Goal: Navigation & Orientation: Understand site structure

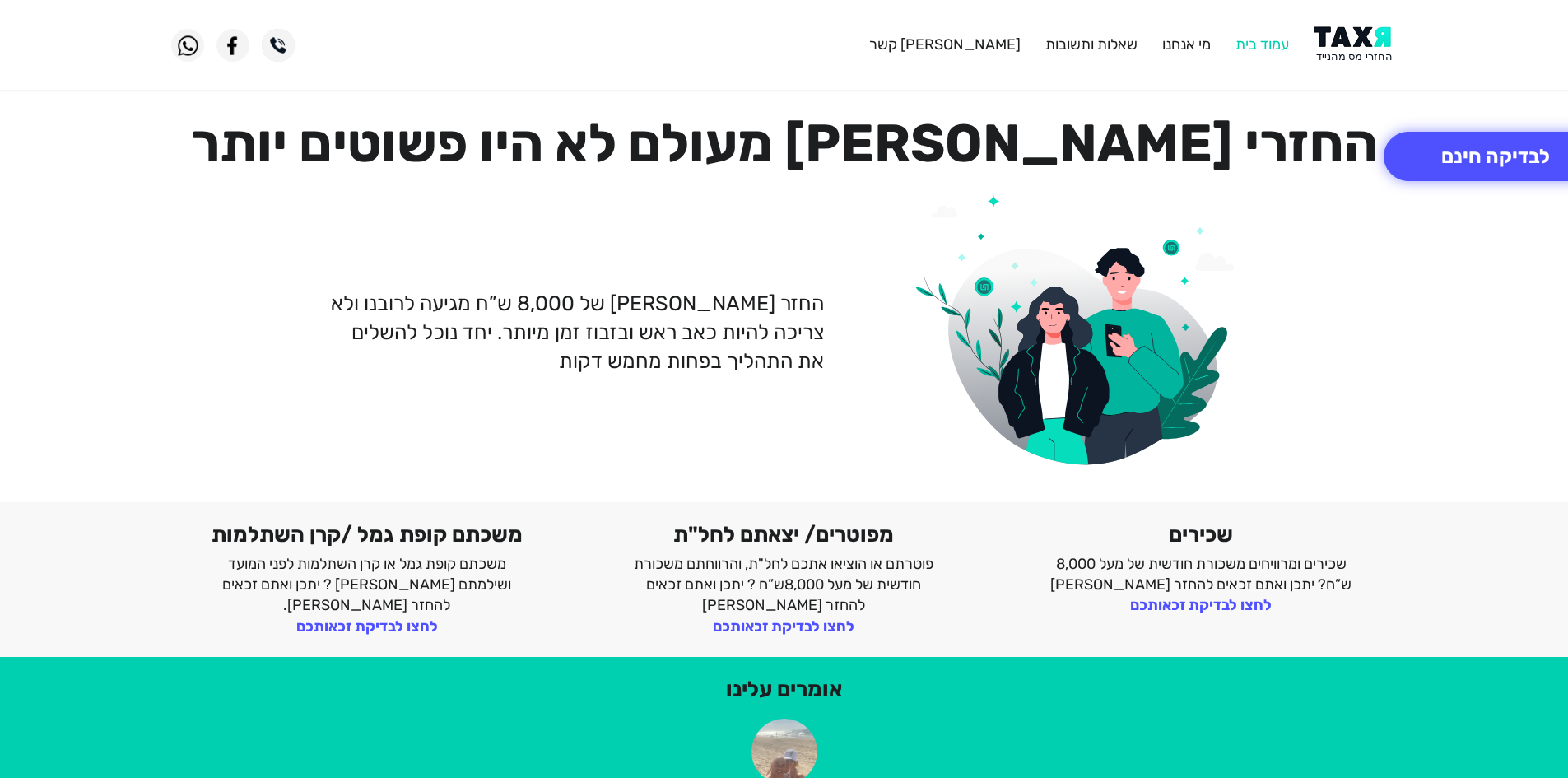
click at [1271, 45] on link "עמוד בית" at bounding box center [1263, 44] width 53 height 18
click at [1274, 44] on link "עמוד בית" at bounding box center [1263, 44] width 53 height 18
click at [1183, 44] on link "מי אנחנו" at bounding box center [1187, 44] width 48 height 18
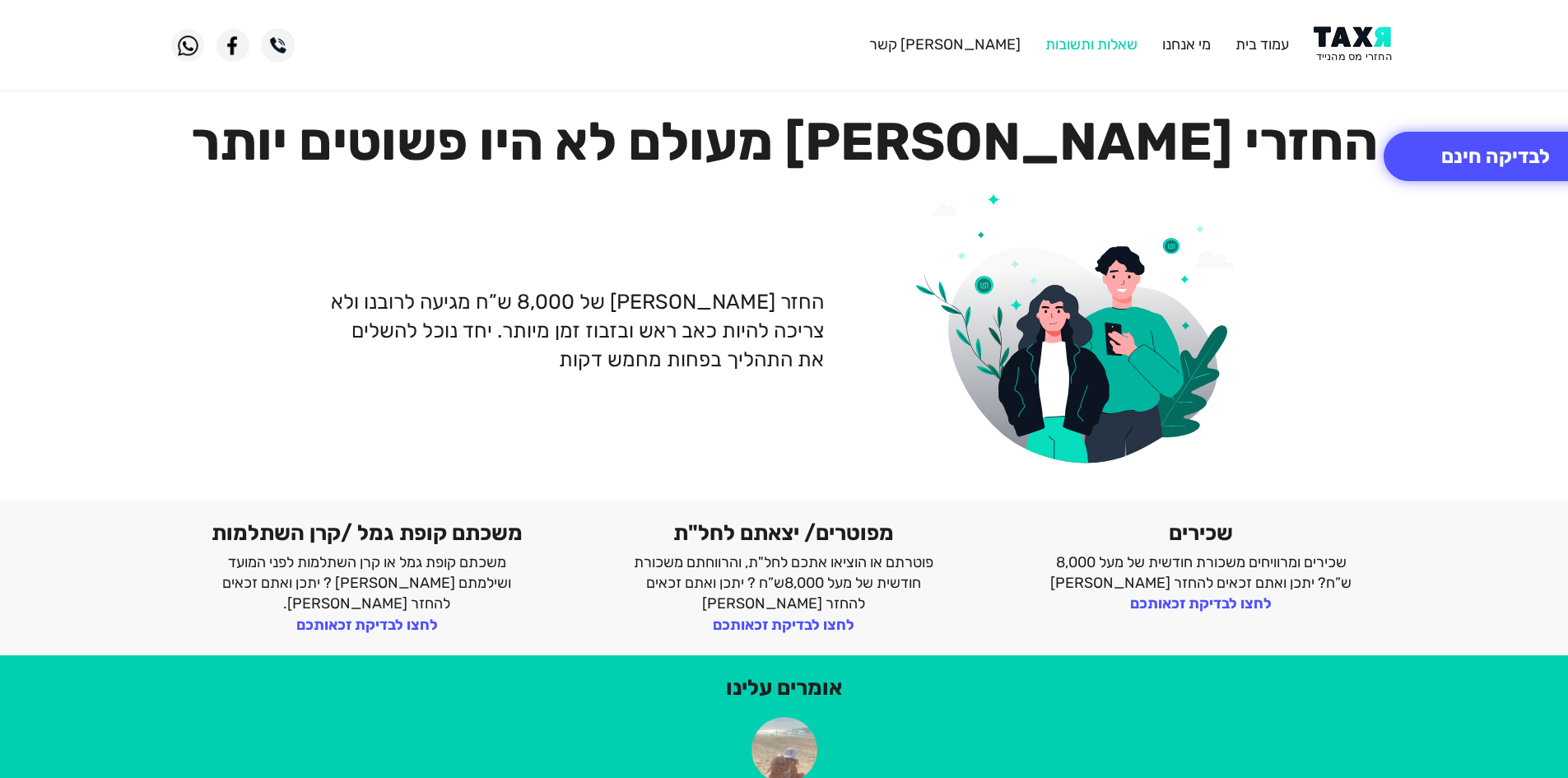
click at [1092, 43] on link "שאלות ותשובות" at bounding box center [1091, 44] width 92 height 18
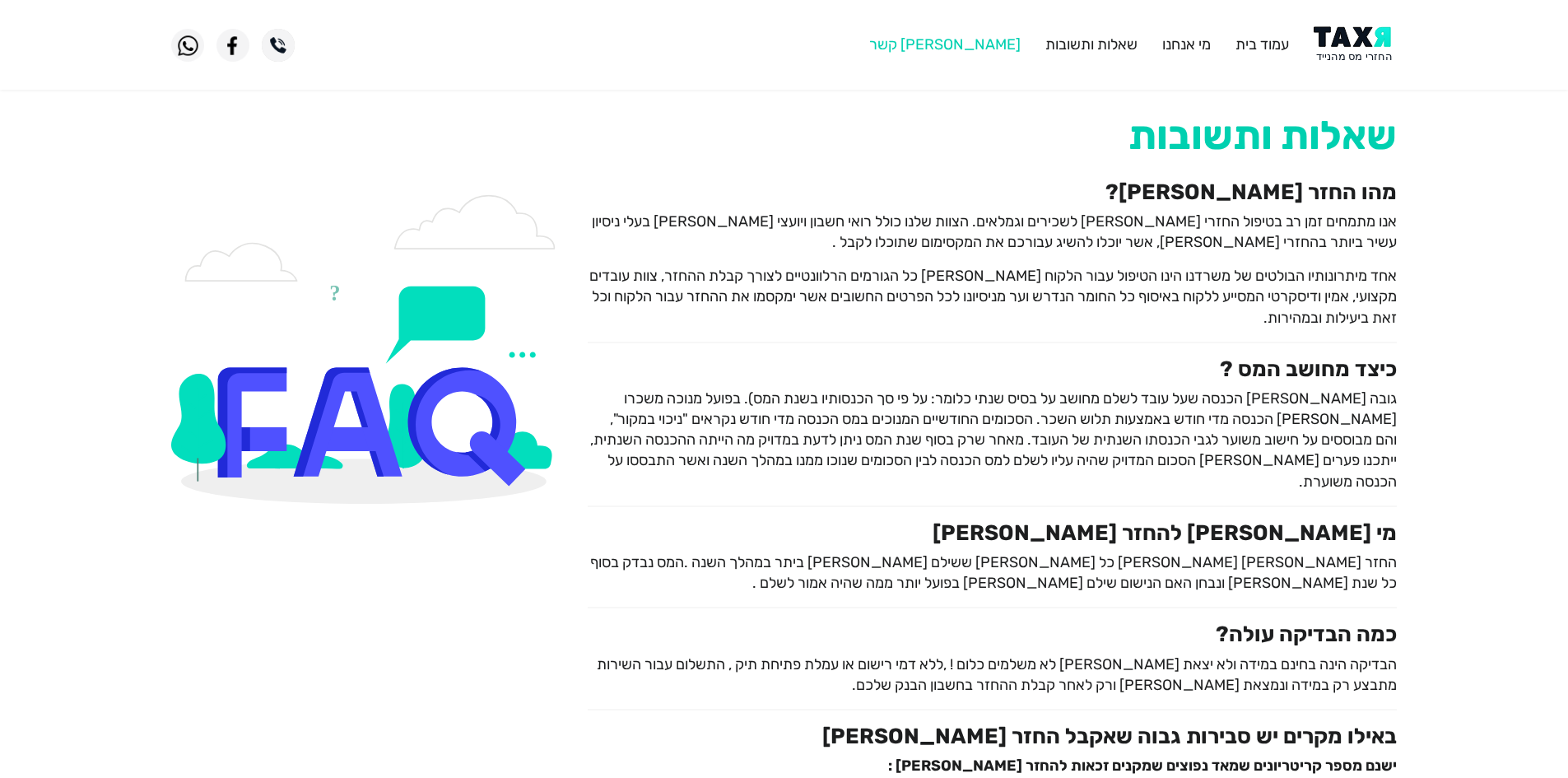
click at [977, 43] on link "[PERSON_NAME] קשר" at bounding box center [946, 44] width 152 height 18
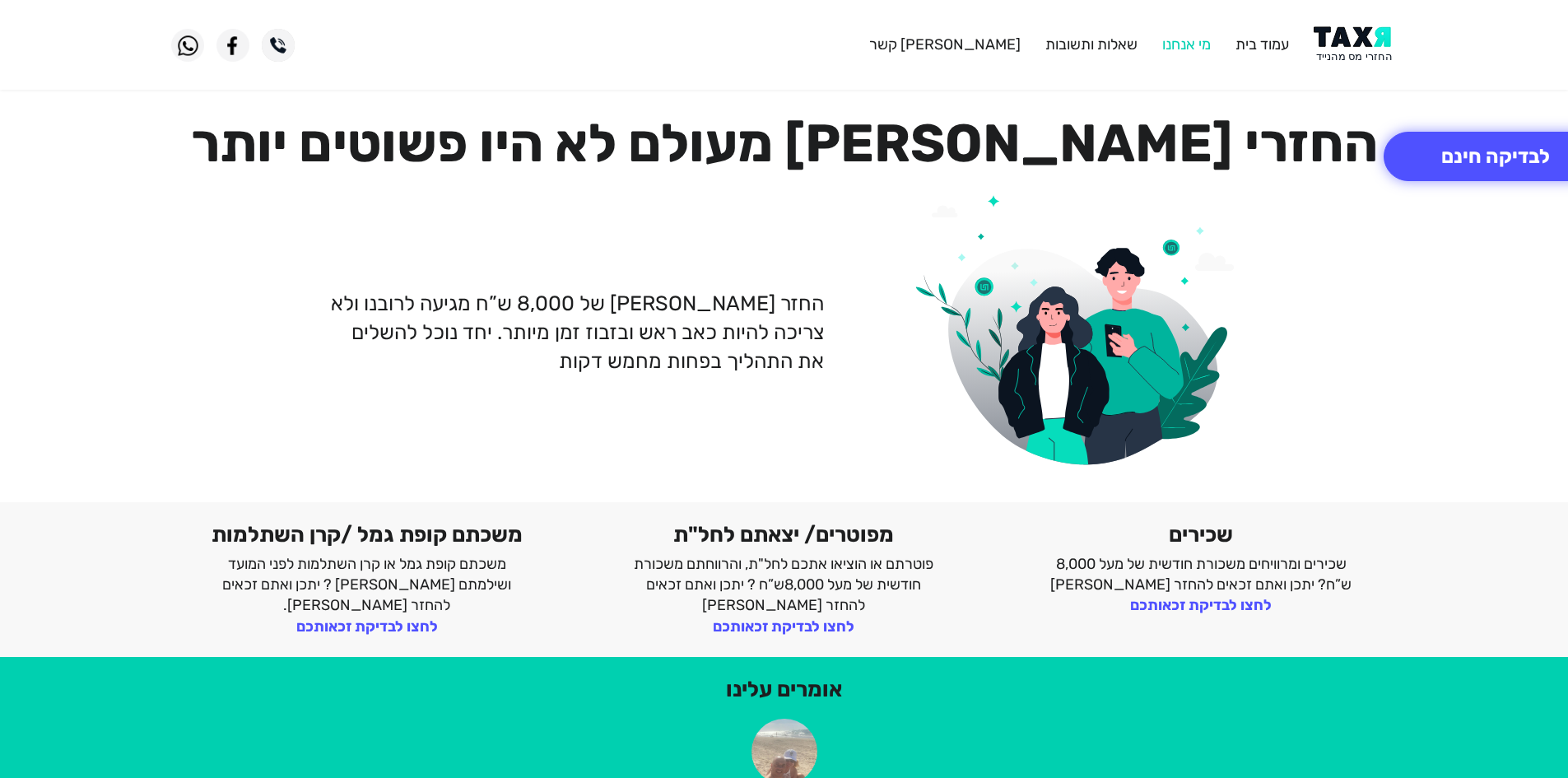
drag, startPoint x: 0, startPoint y: 0, endPoint x: 1162, endPoint y: 38, distance: 1162.6
click at [1163, 38] on link "מי אנחנו" at bounding box center [1187, 44] width 48 height 18
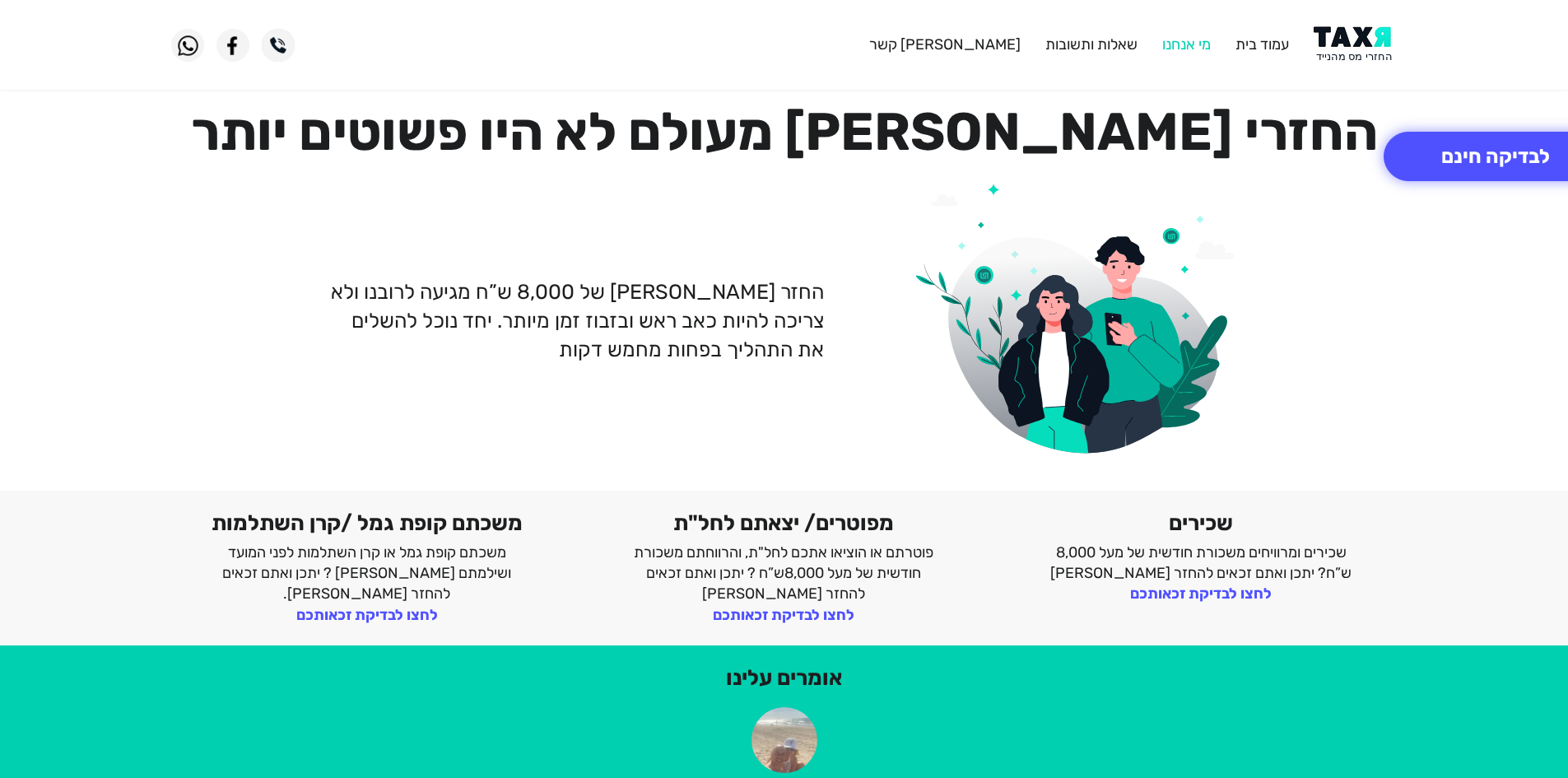
scroll to position [13, 0]
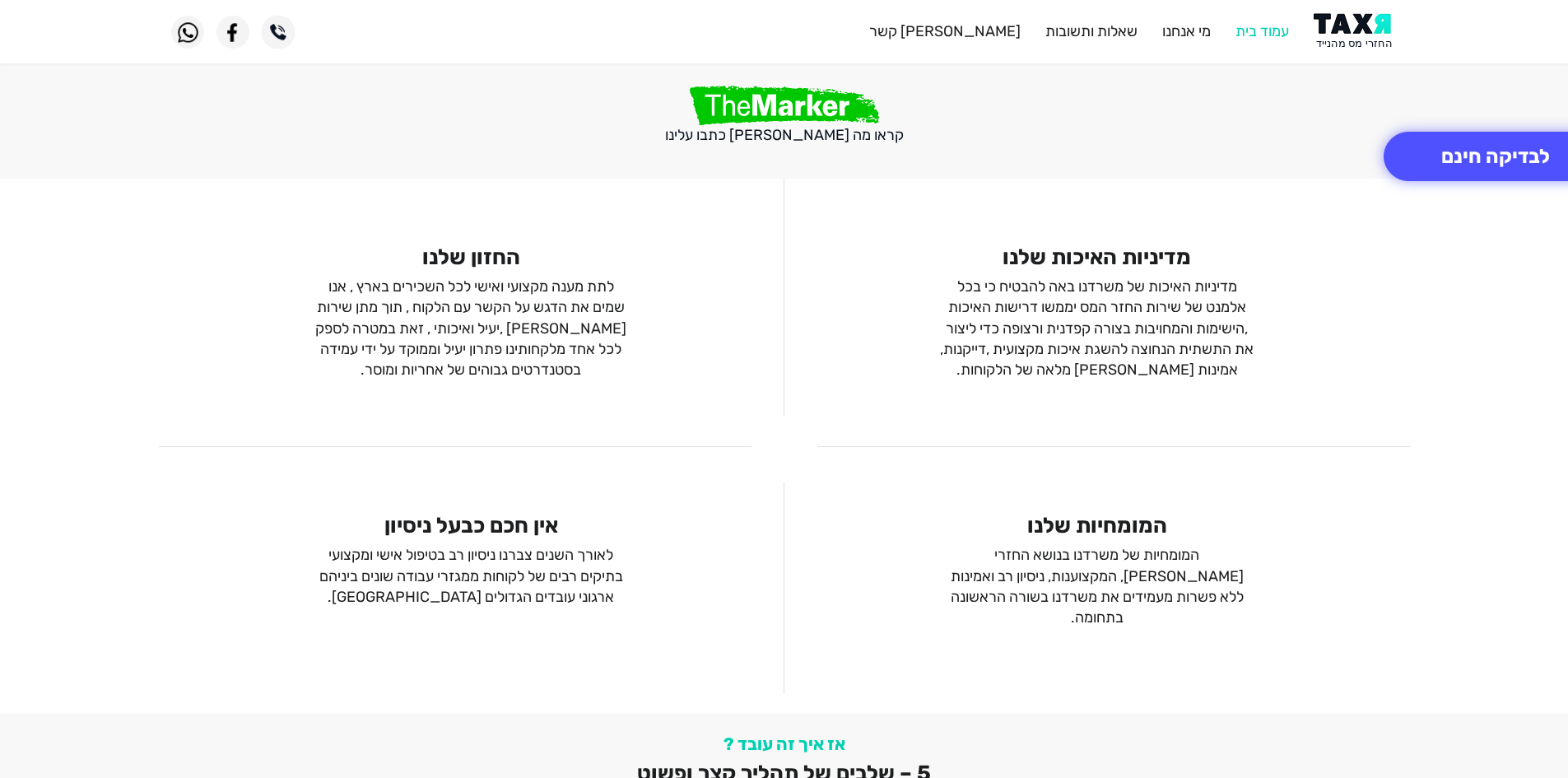
click at [1280, 37] on link "עמוד בית" at bounding box center [1263, 31] width 53 height 18
